Goal: Download file/media

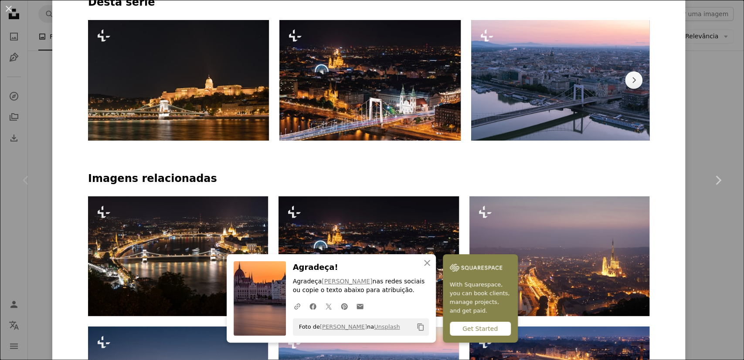
scroll to position [448, 0]
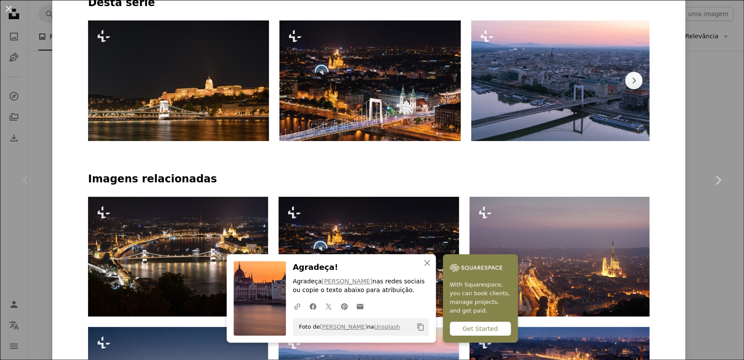
click at [207, 104] on img at bounding box center [178, 80] width 181 height 121
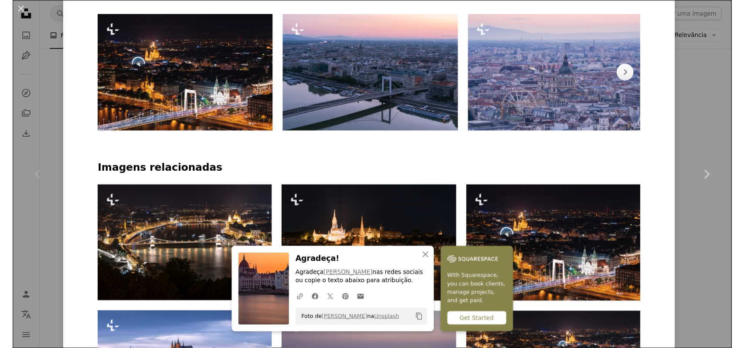
scroll to position [452, 0]
